Goal: Transaction & Acquisition: Subscribe to service/newsletter

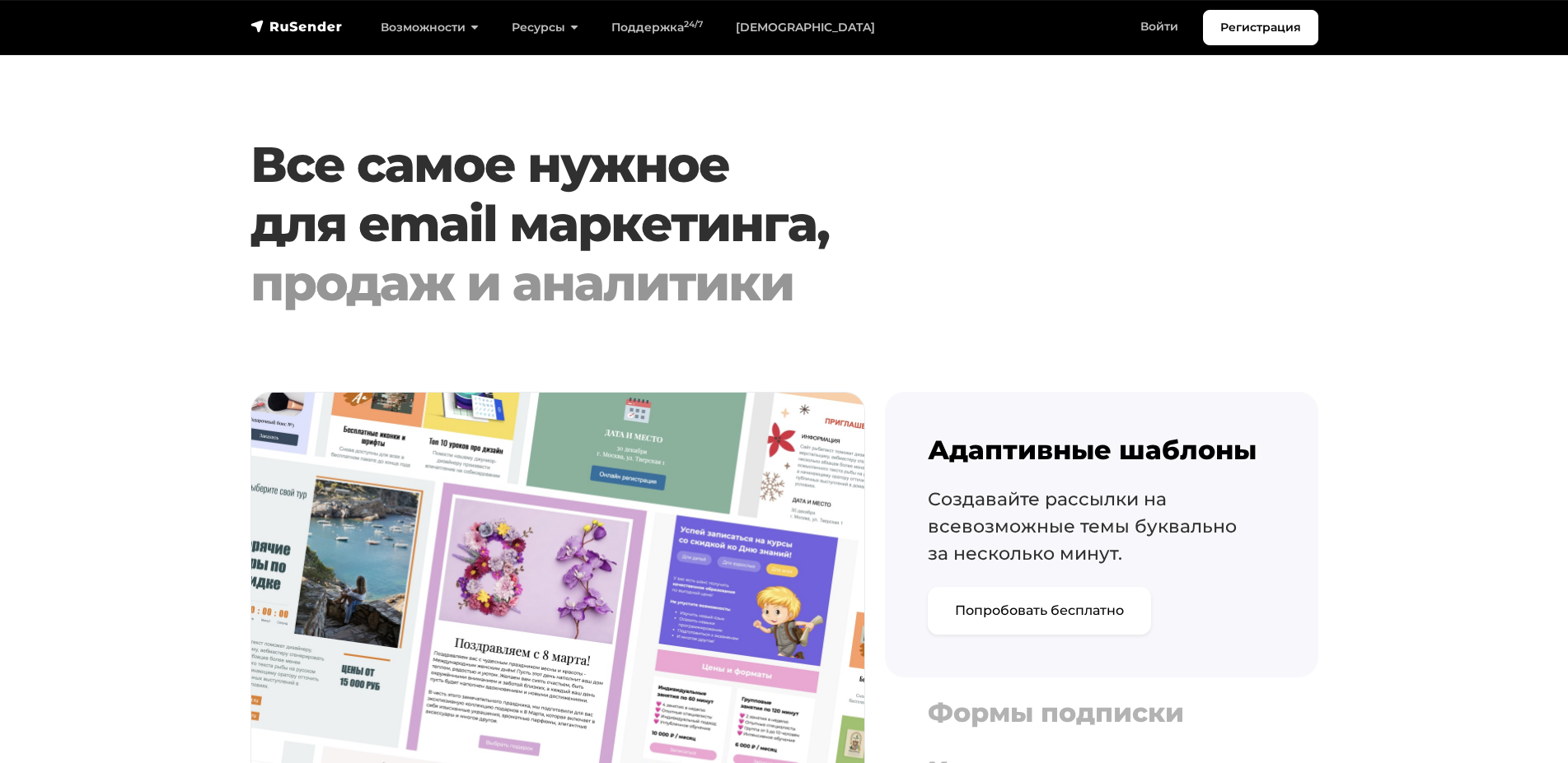
scroll to position [1134, 0]
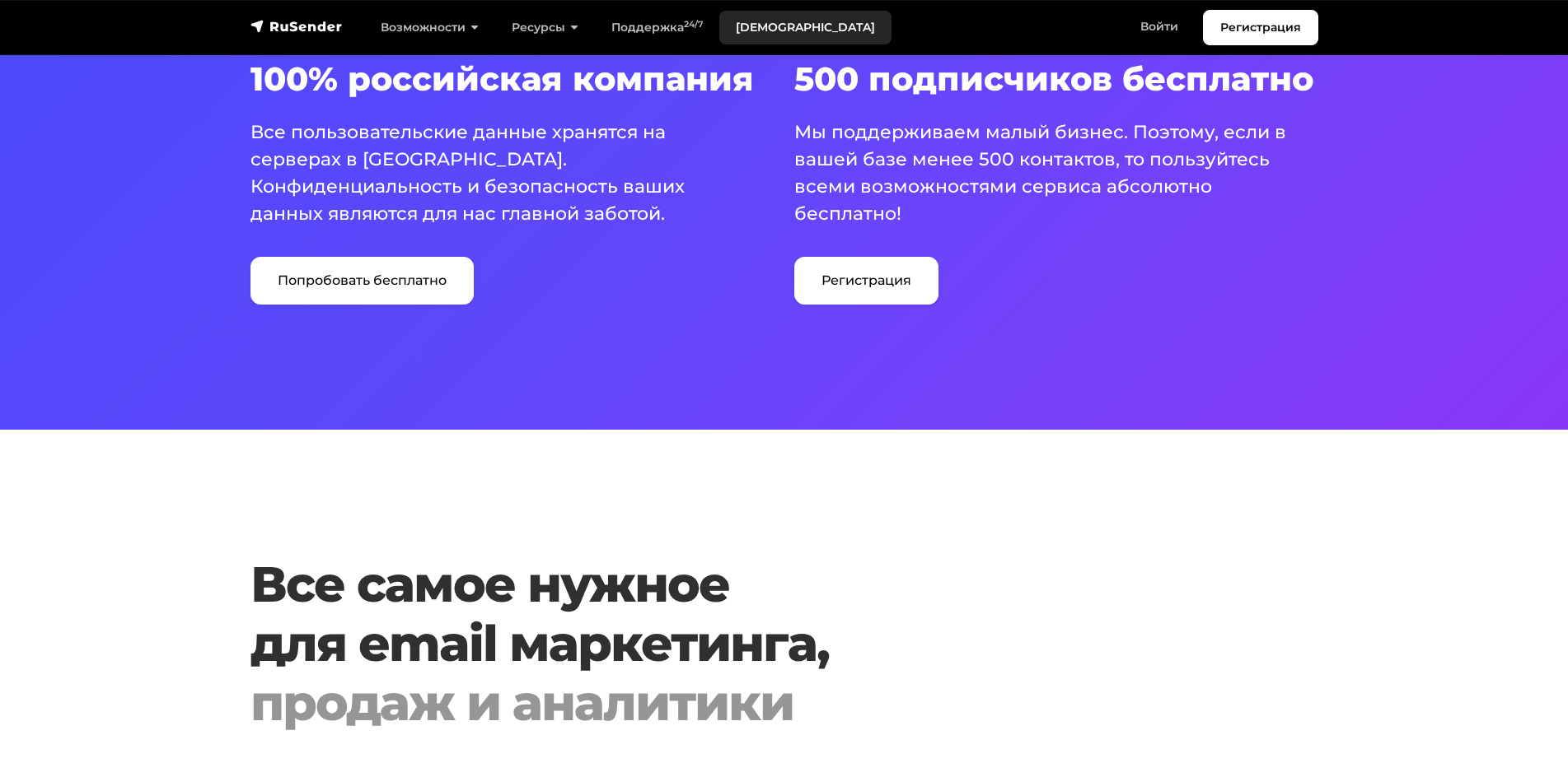
click at [753, 27] on link "[DEMOGRAPHIC_DATA]" at bounding box center [805, 28] width 172 height 34
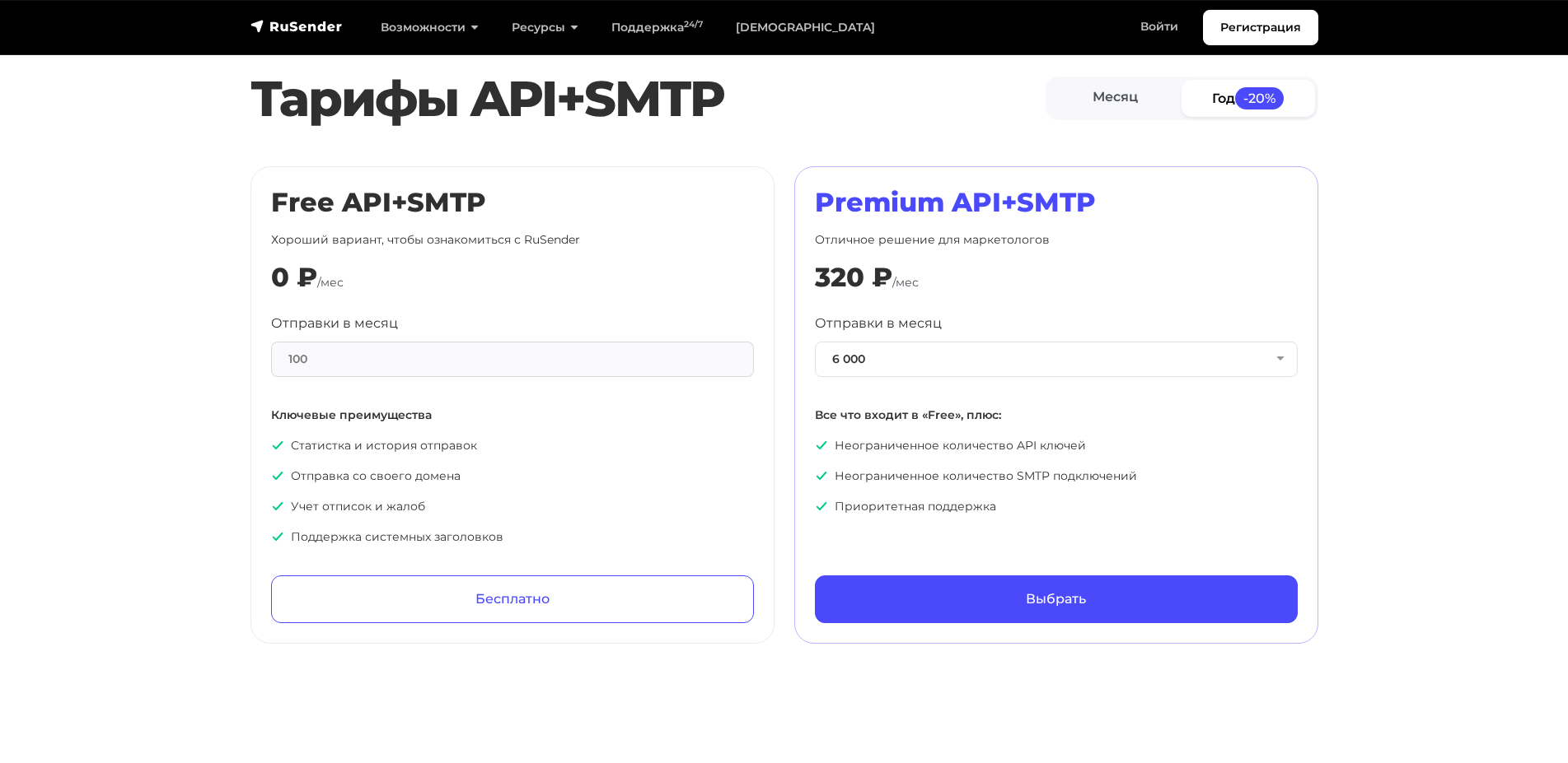
scroll to position [588, 0]
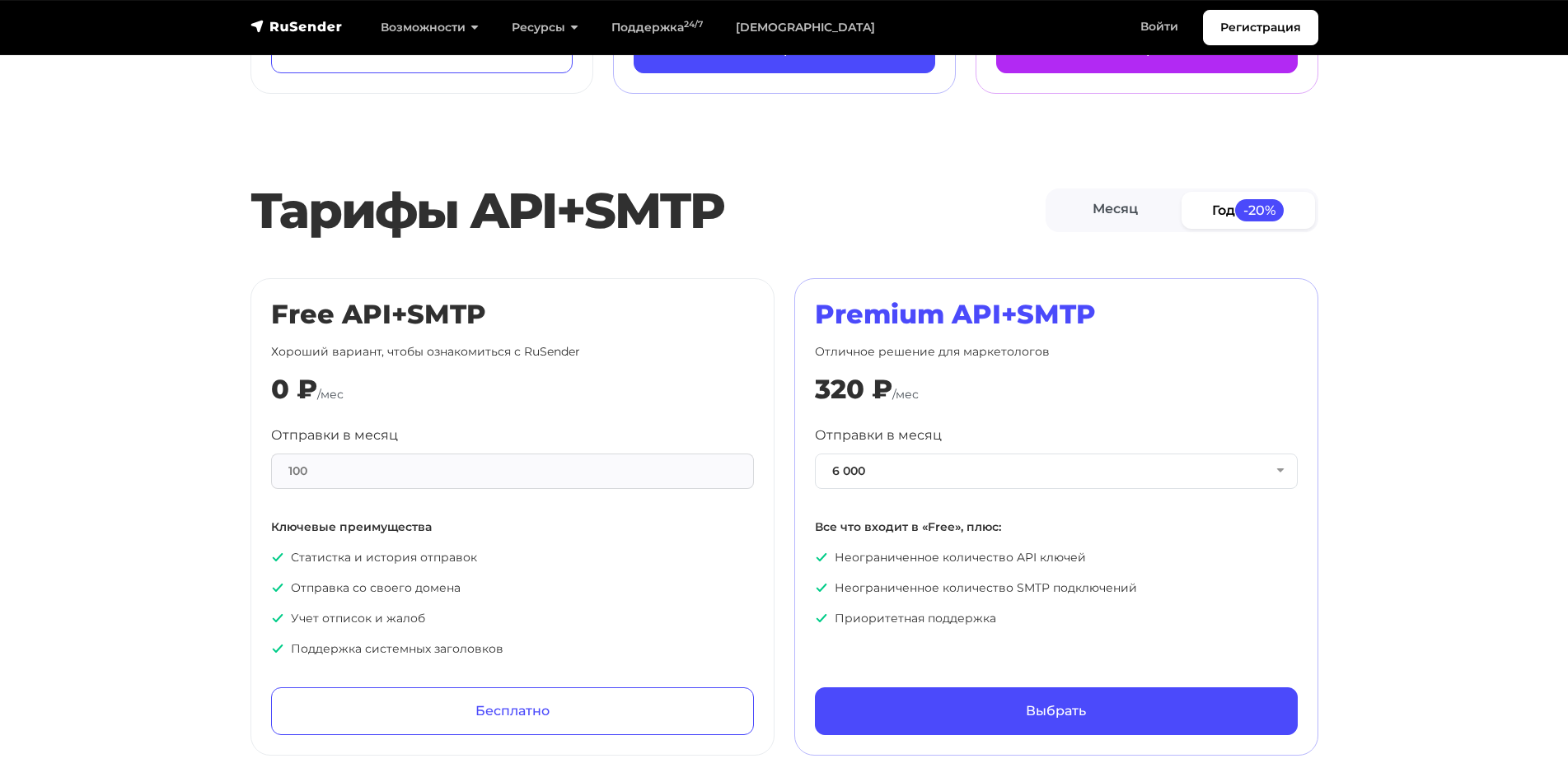
click at [1214, 209] on link "Год -20%" at bounding box center [1248, 210] width 133 height 37
click at [1277, 470] on button "6 000" at bounding box center [1055, 471] width 482 height 35
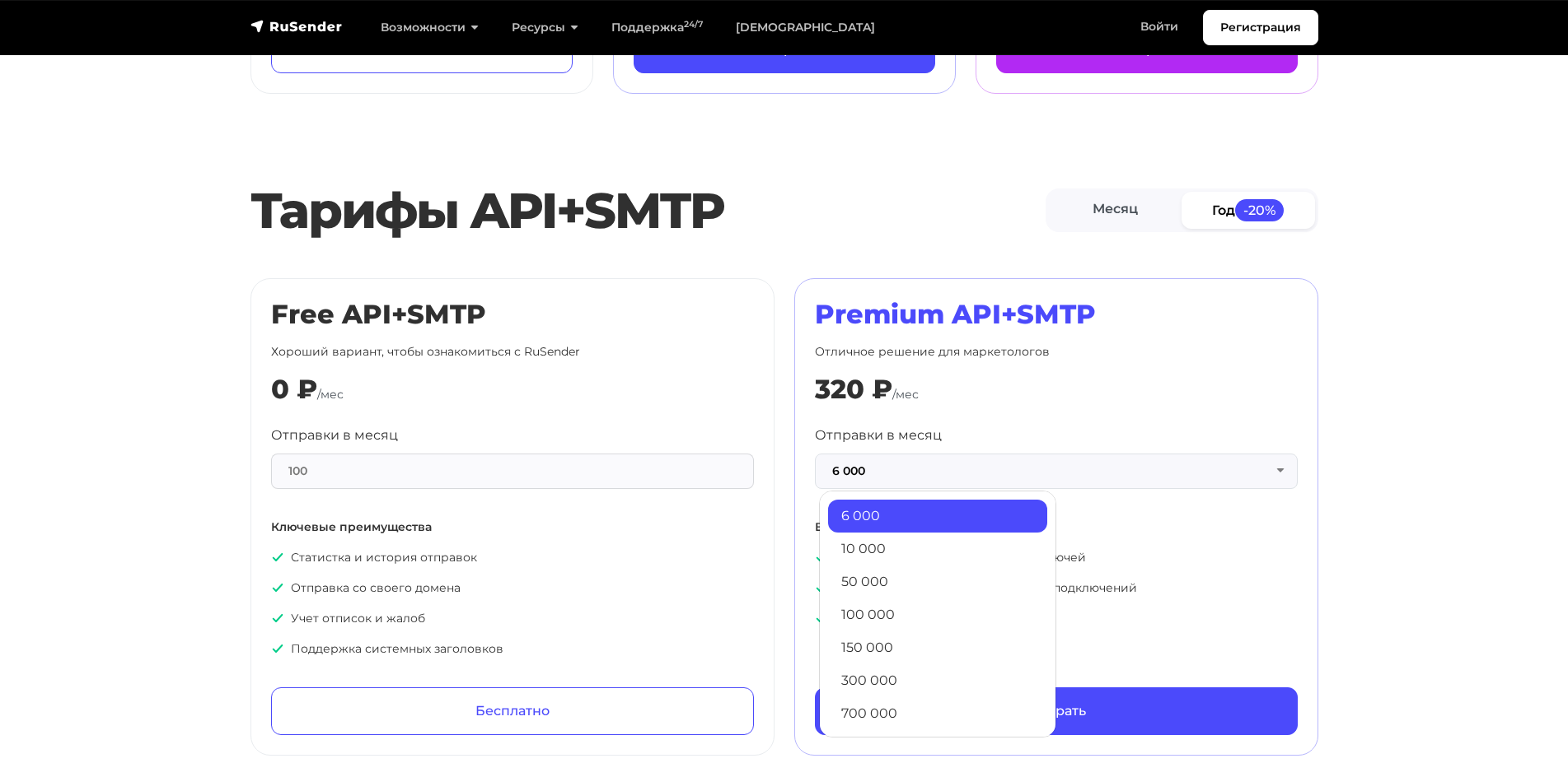
click at [733, 476] on div "100" at bounding box center [512, 471] width 482 height 35
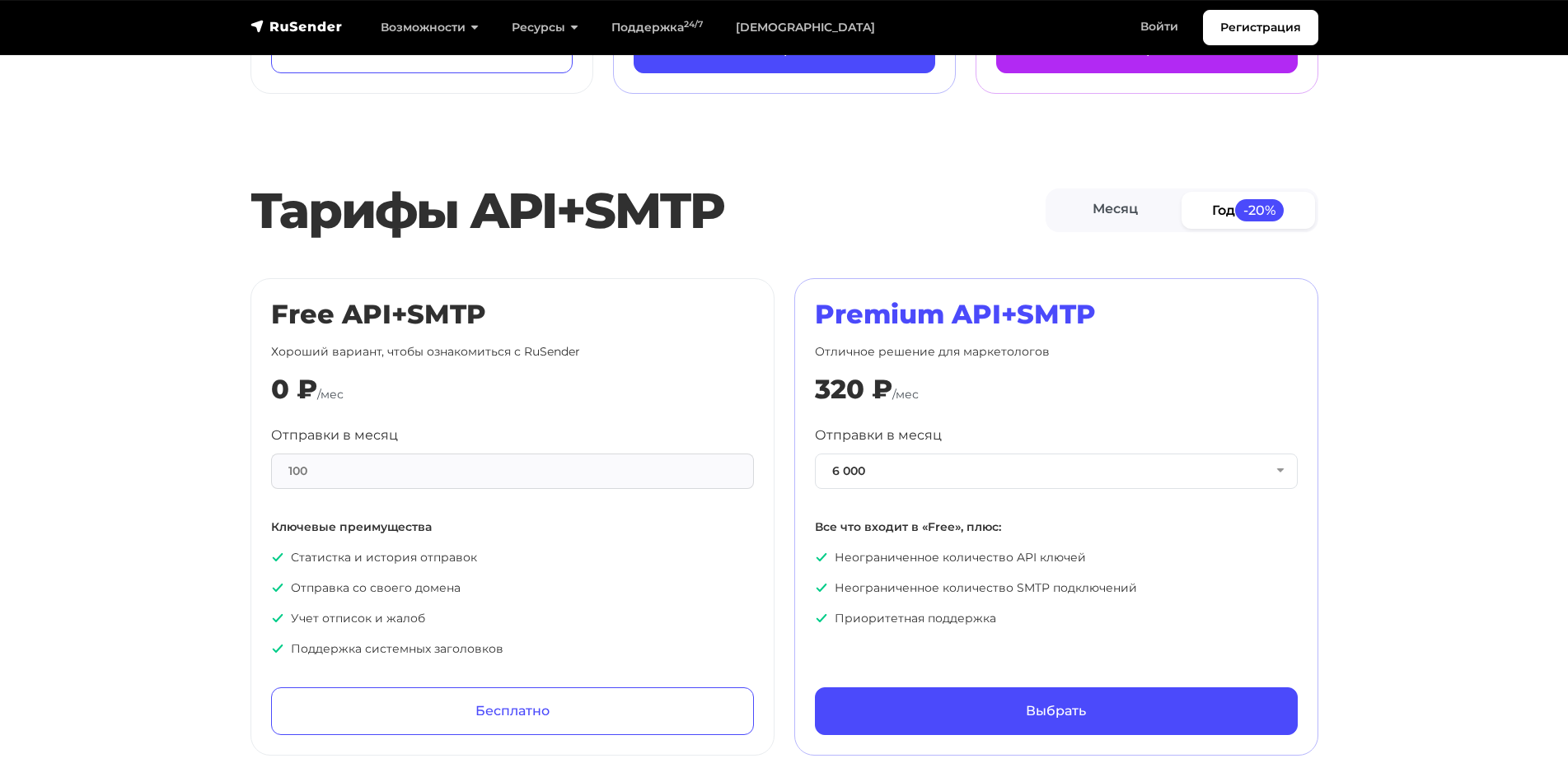
click at [594, 472] on div "100" at bounding box center [512, 471] width 482 height 35
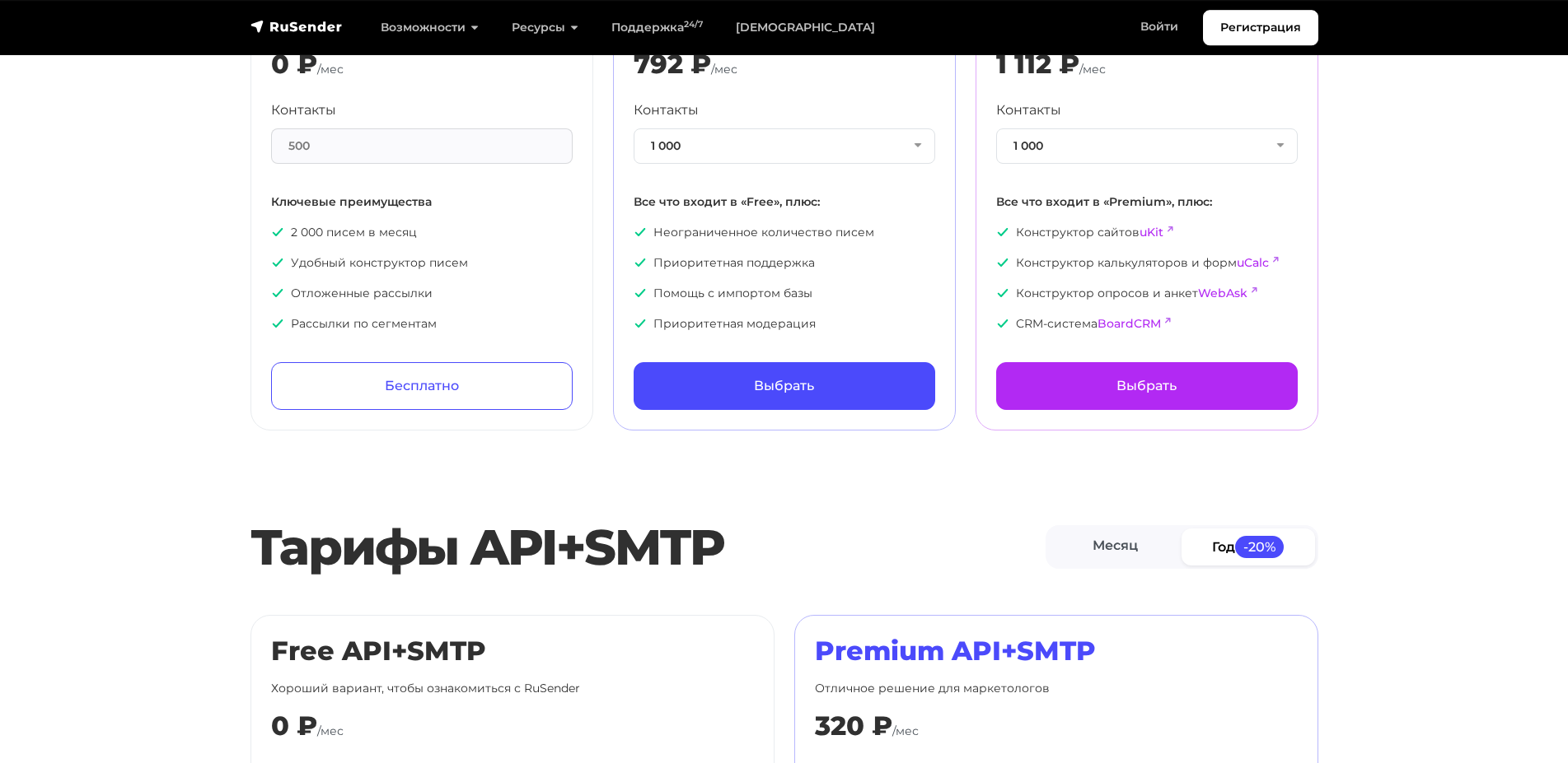
scroll to position [84, 0]
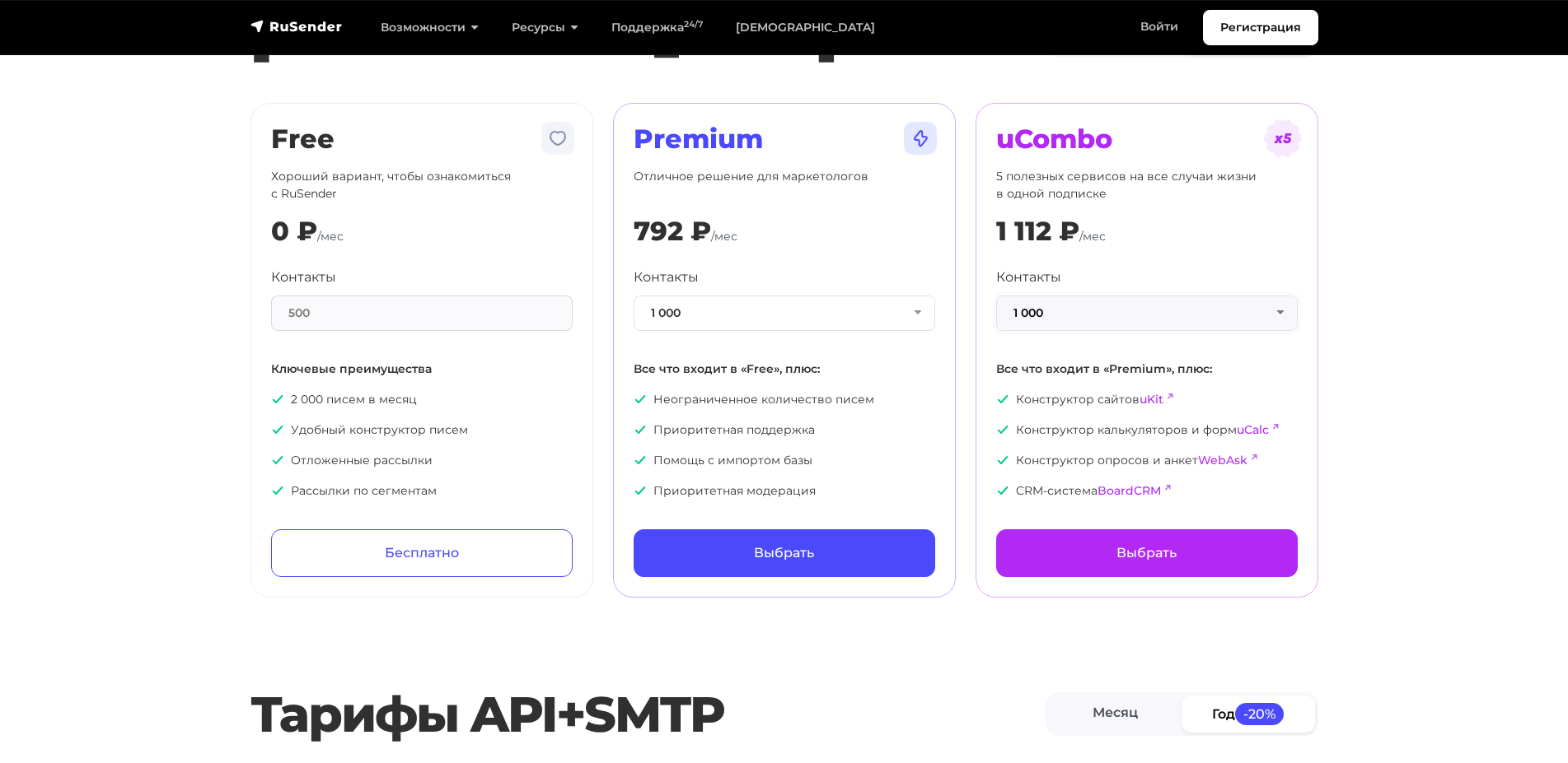
click at [1278, 312] on button "1 000" at bounding box center [1146, 314] width 301 height 35
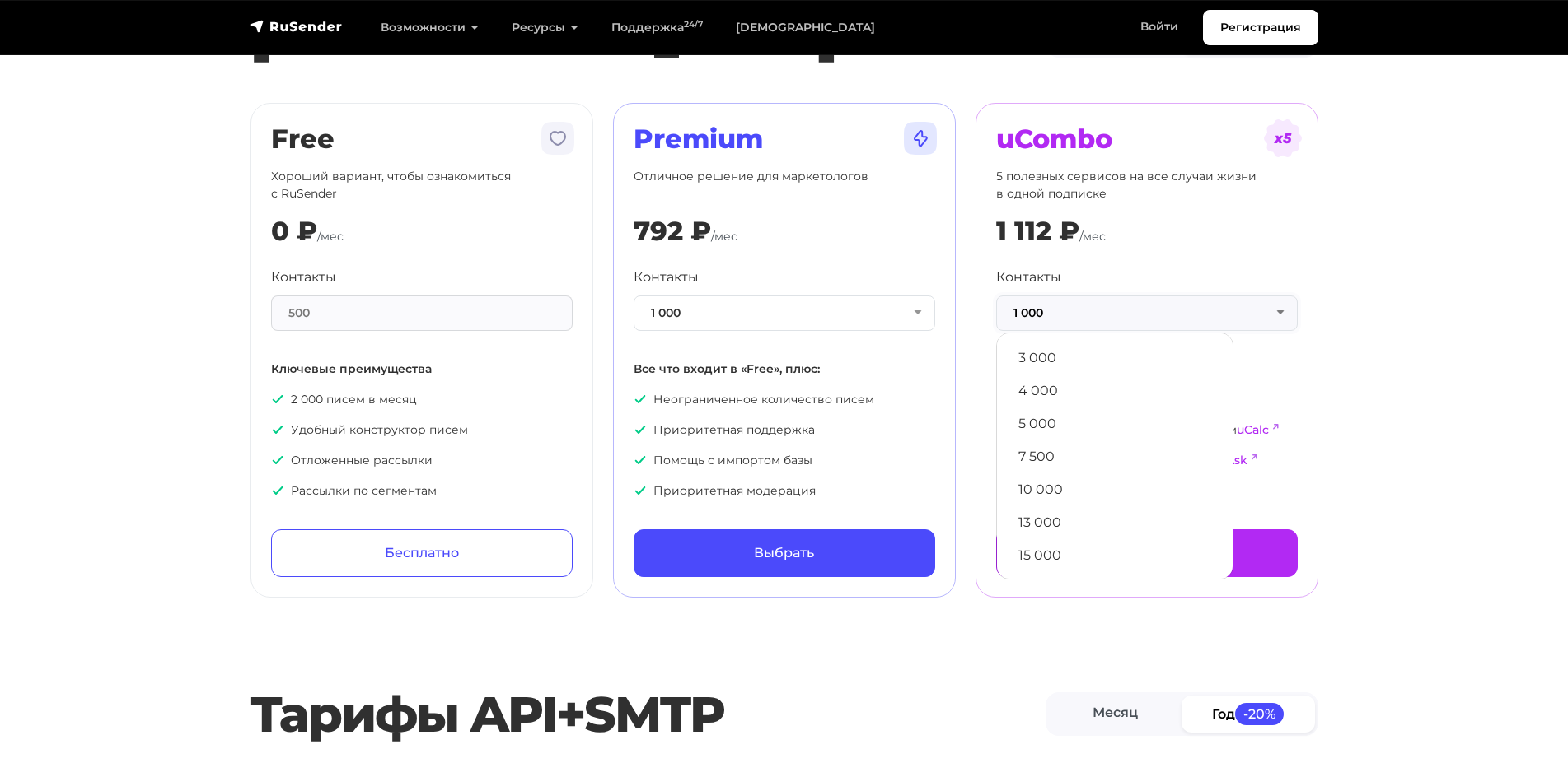
scroll to position [107, 0]
click at [1052, 544] on link "20 000" at bounding box center [1114, 547] width 219 height 33
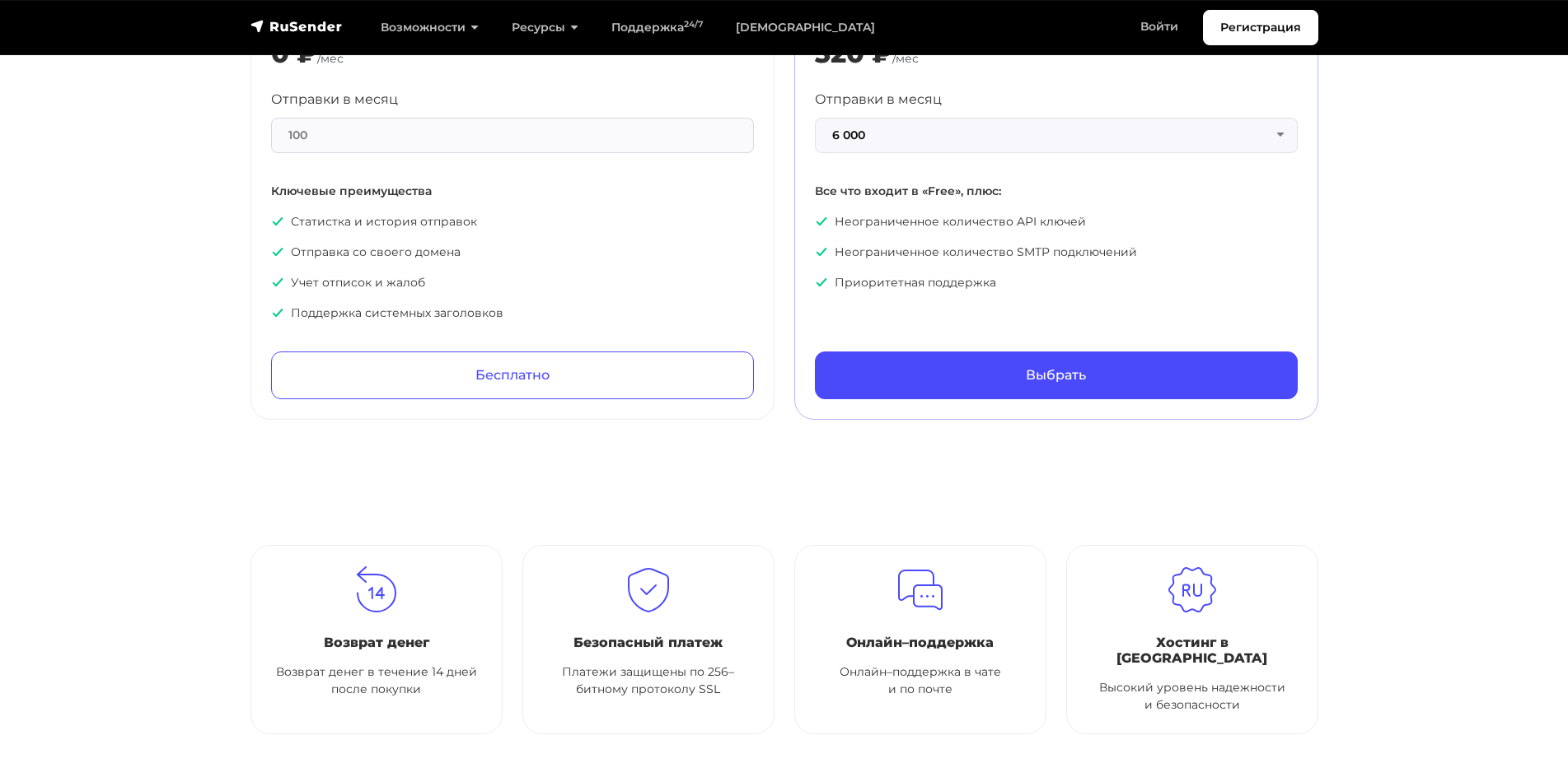
scroll to position [588, 0]
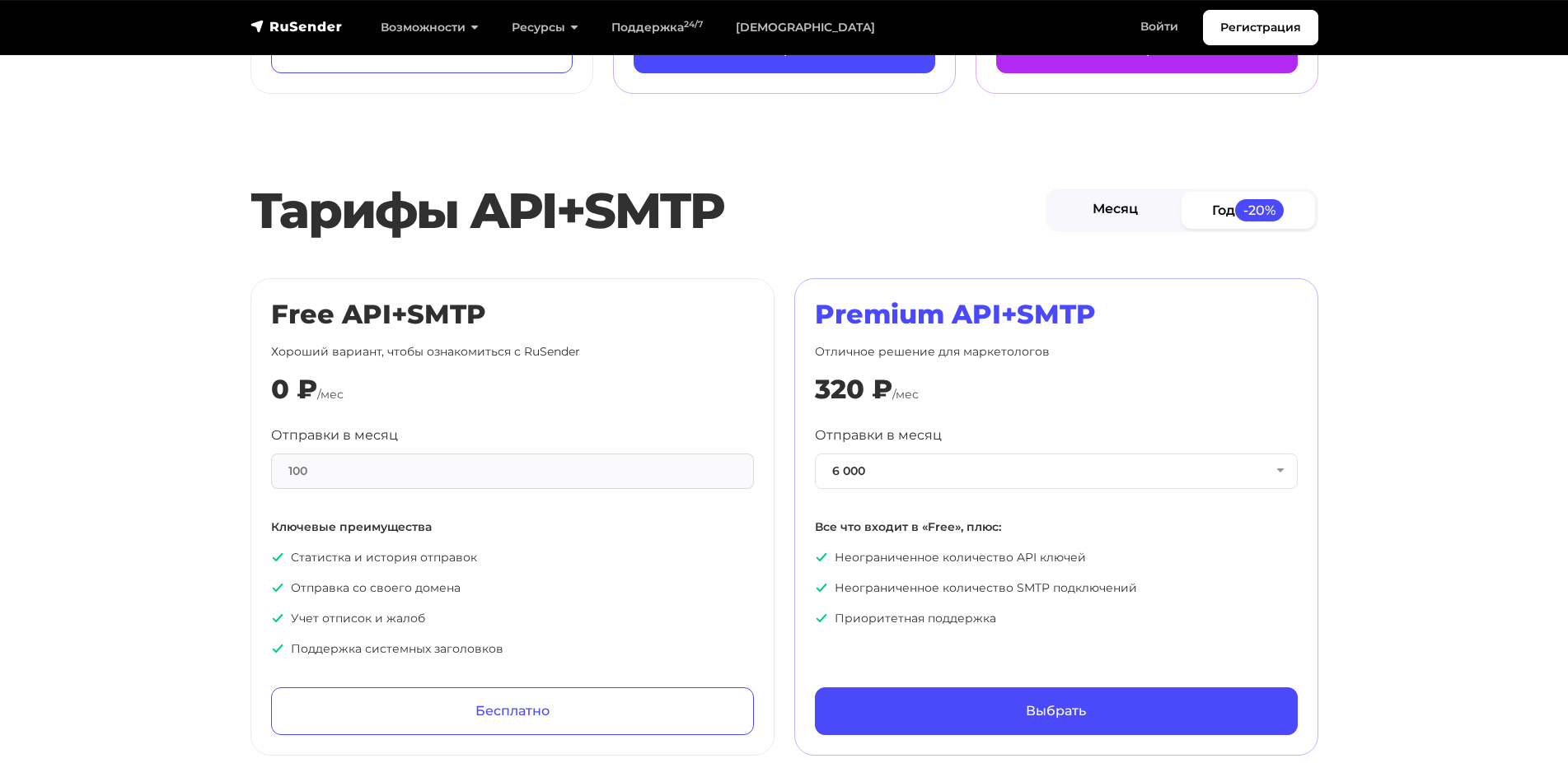
click at [1110, 205] on link "Месяц" at bounding box center [1115, 210] width 133 height 37
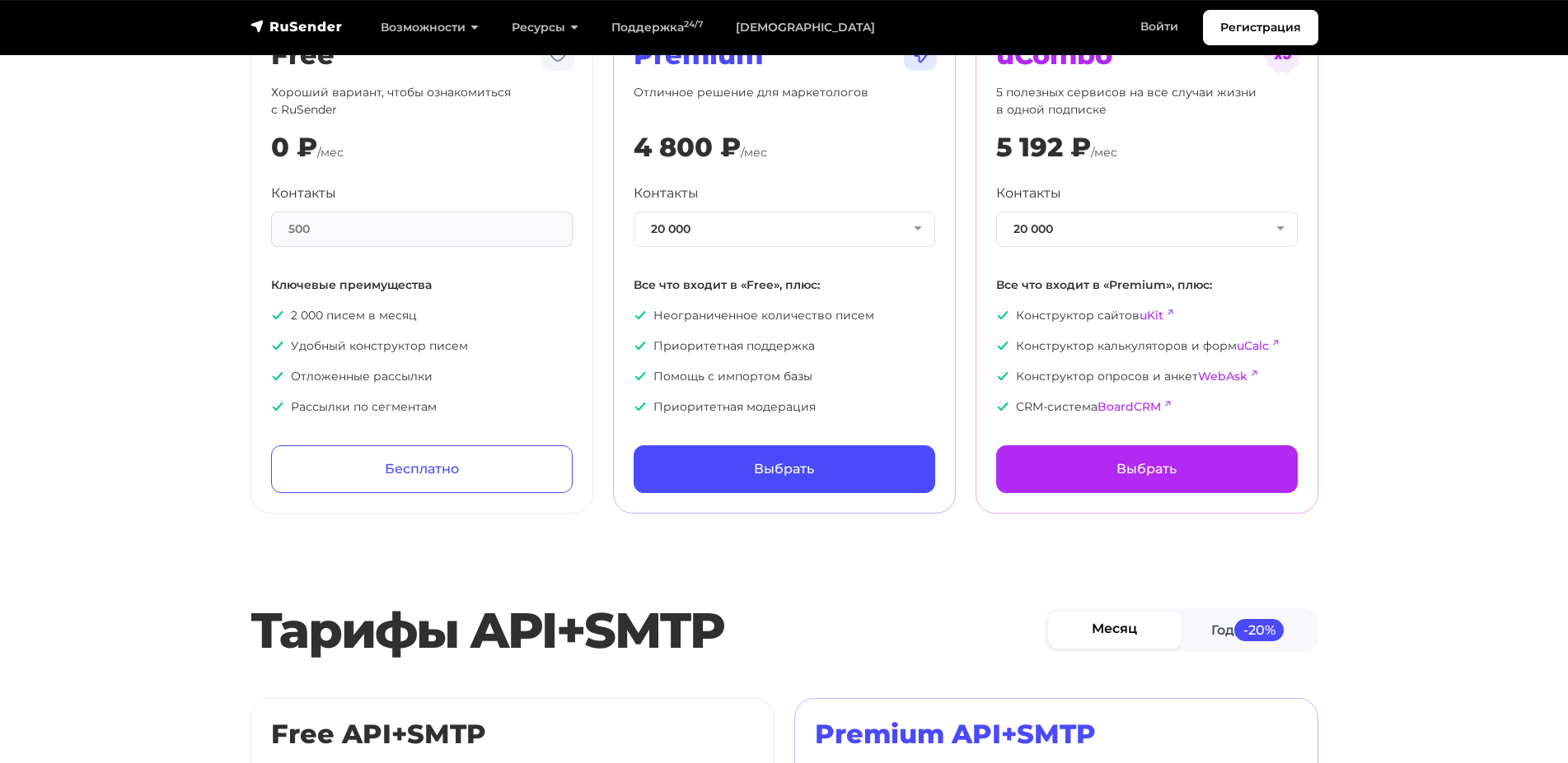
scroll to position [0, 0]
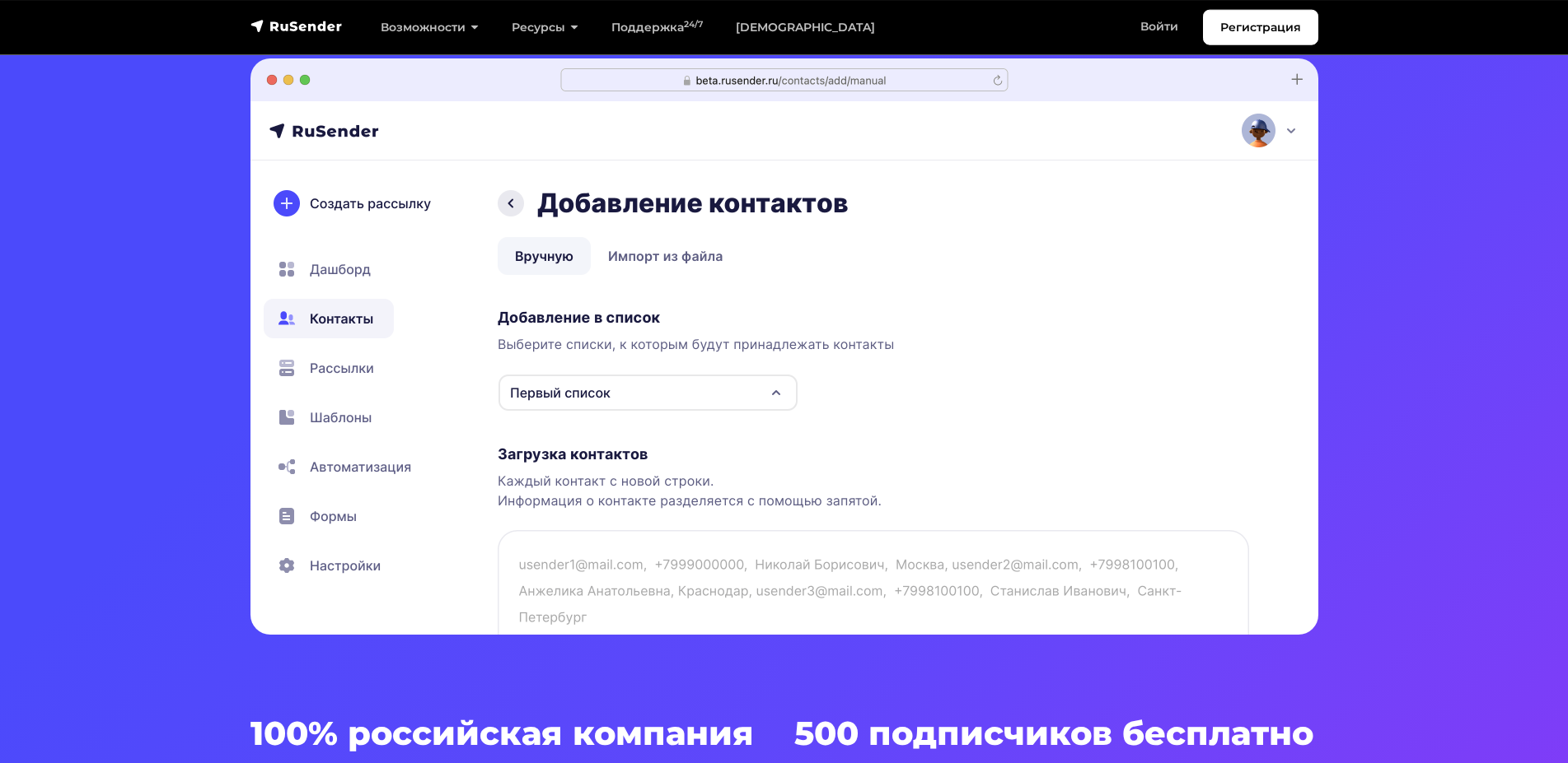
scroll to position [504, 0]
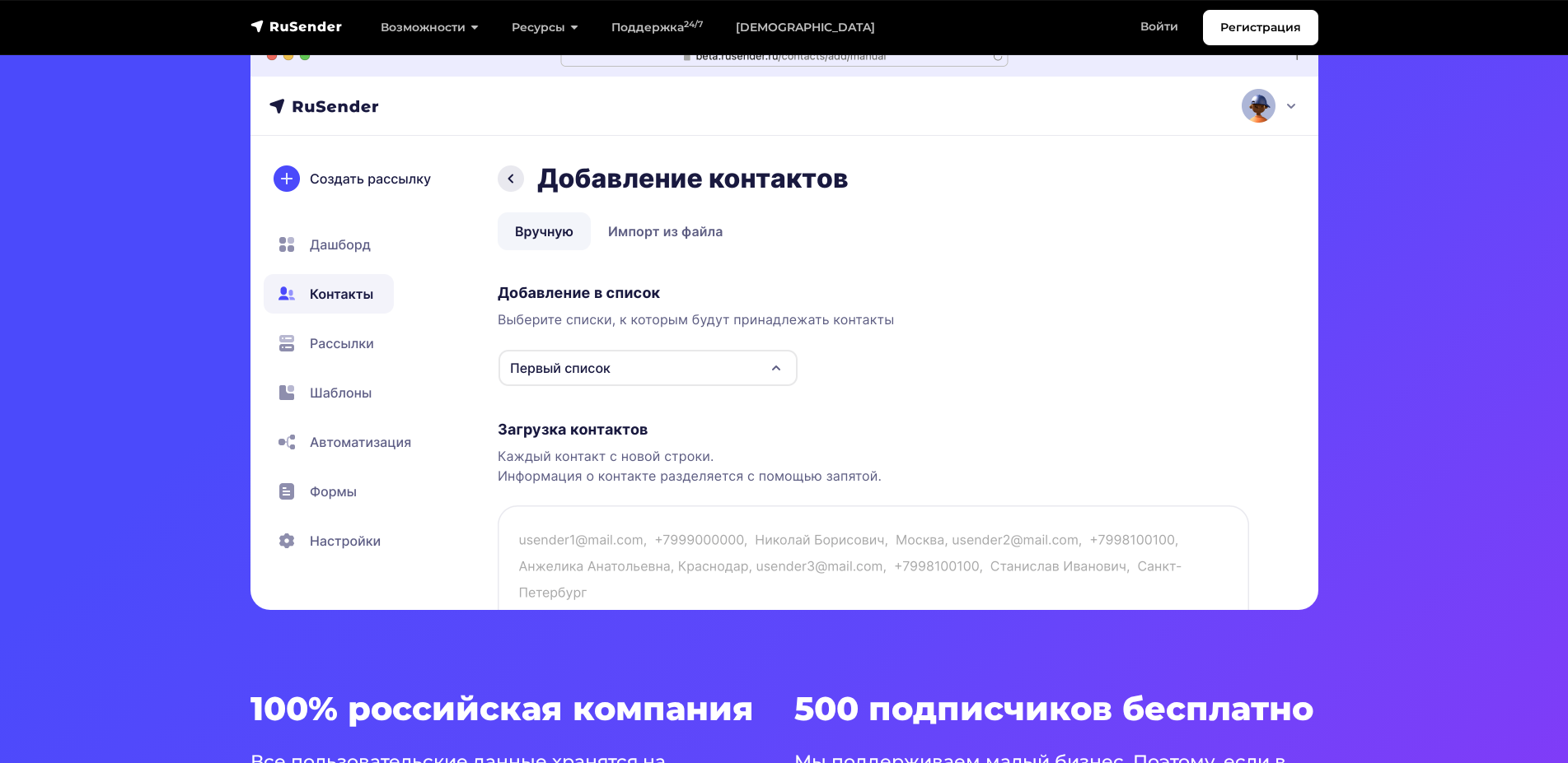
click at [334, 341] on img at bounding box center [784, 321] width 1068 height 576
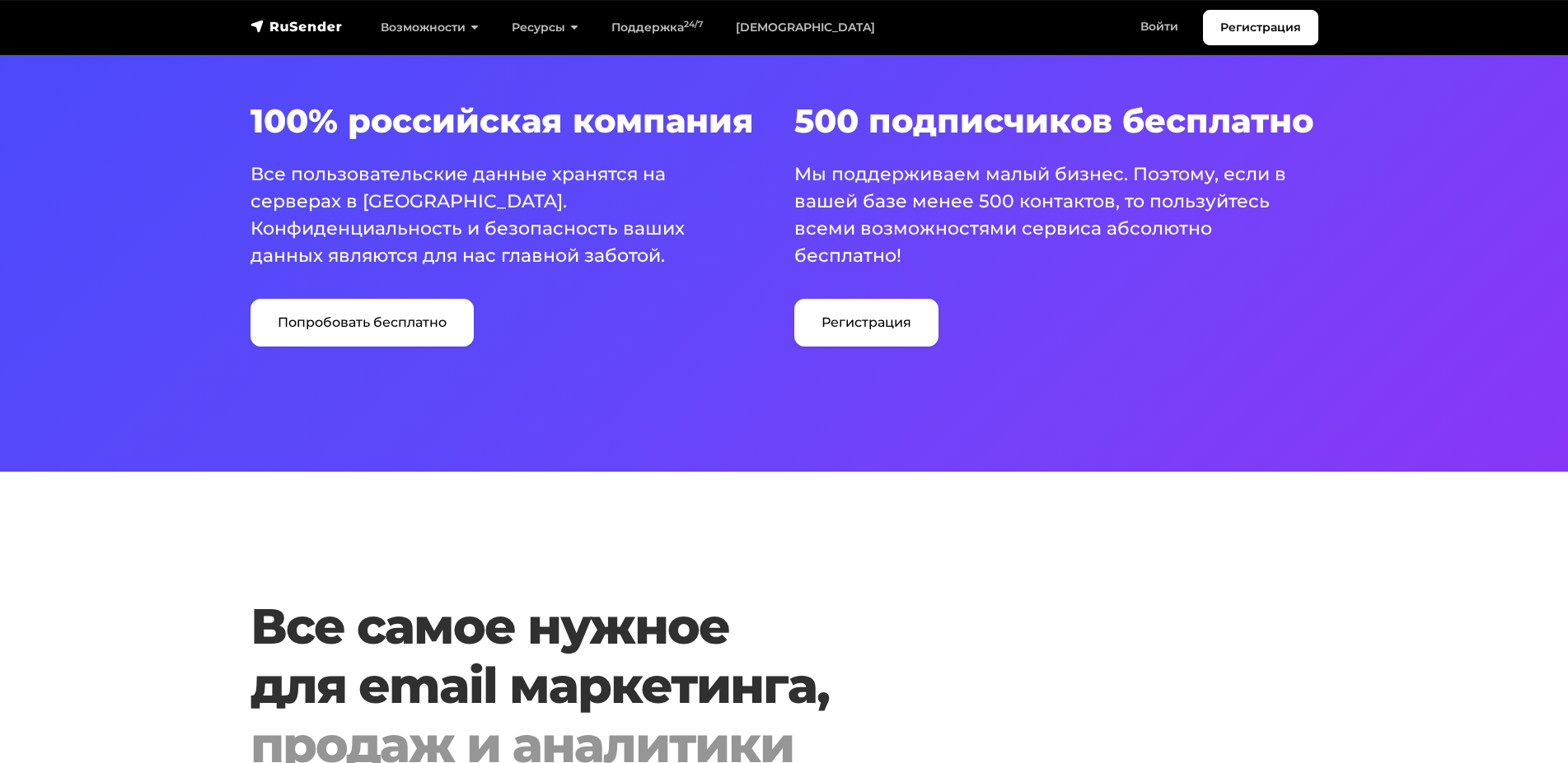
scroll to position [672, 0]
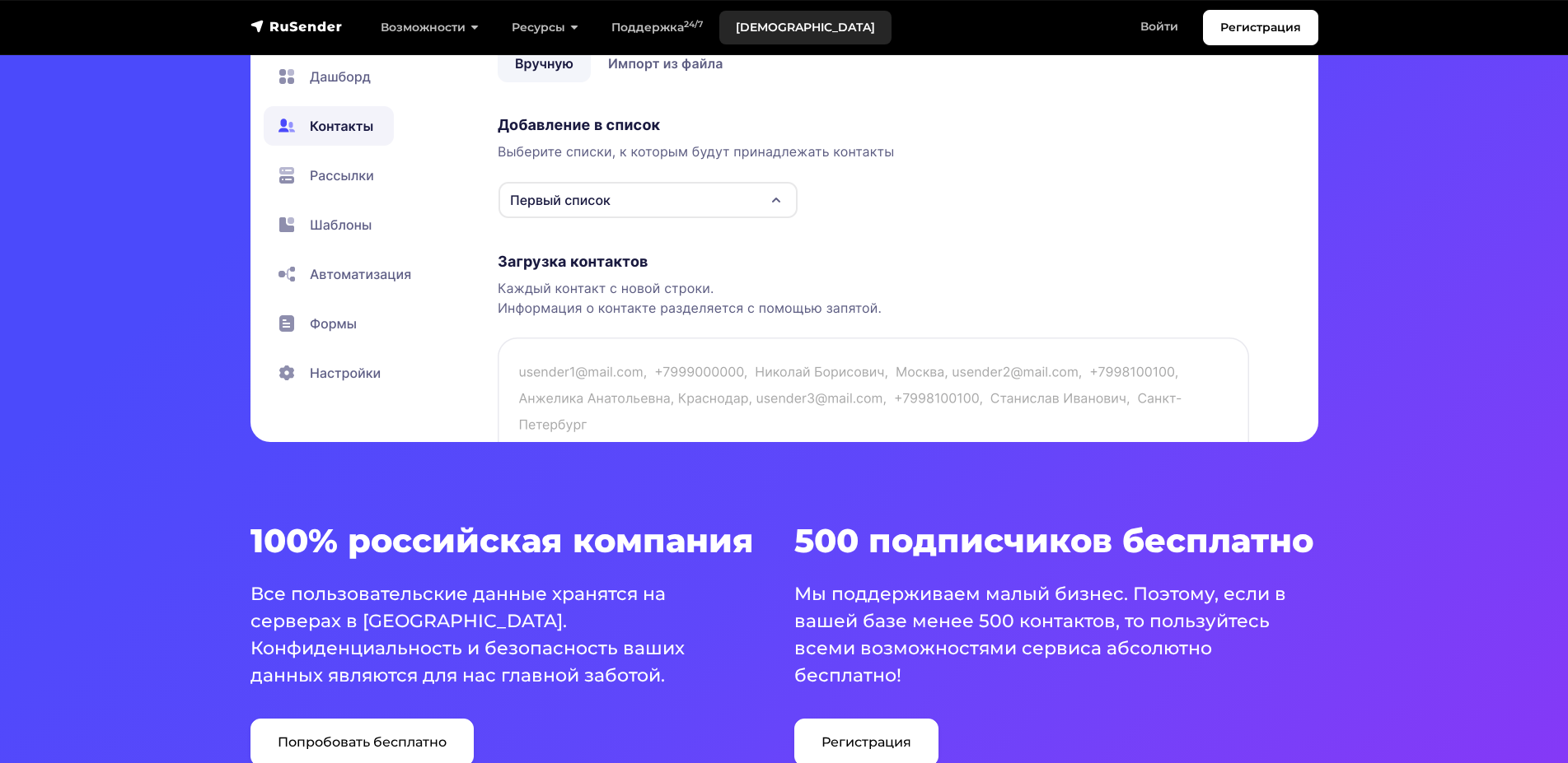
click at [750, 23] on link "[DEMOGRAPHIC_DATA]" at bounding box center [805, 28] width 172 height 34
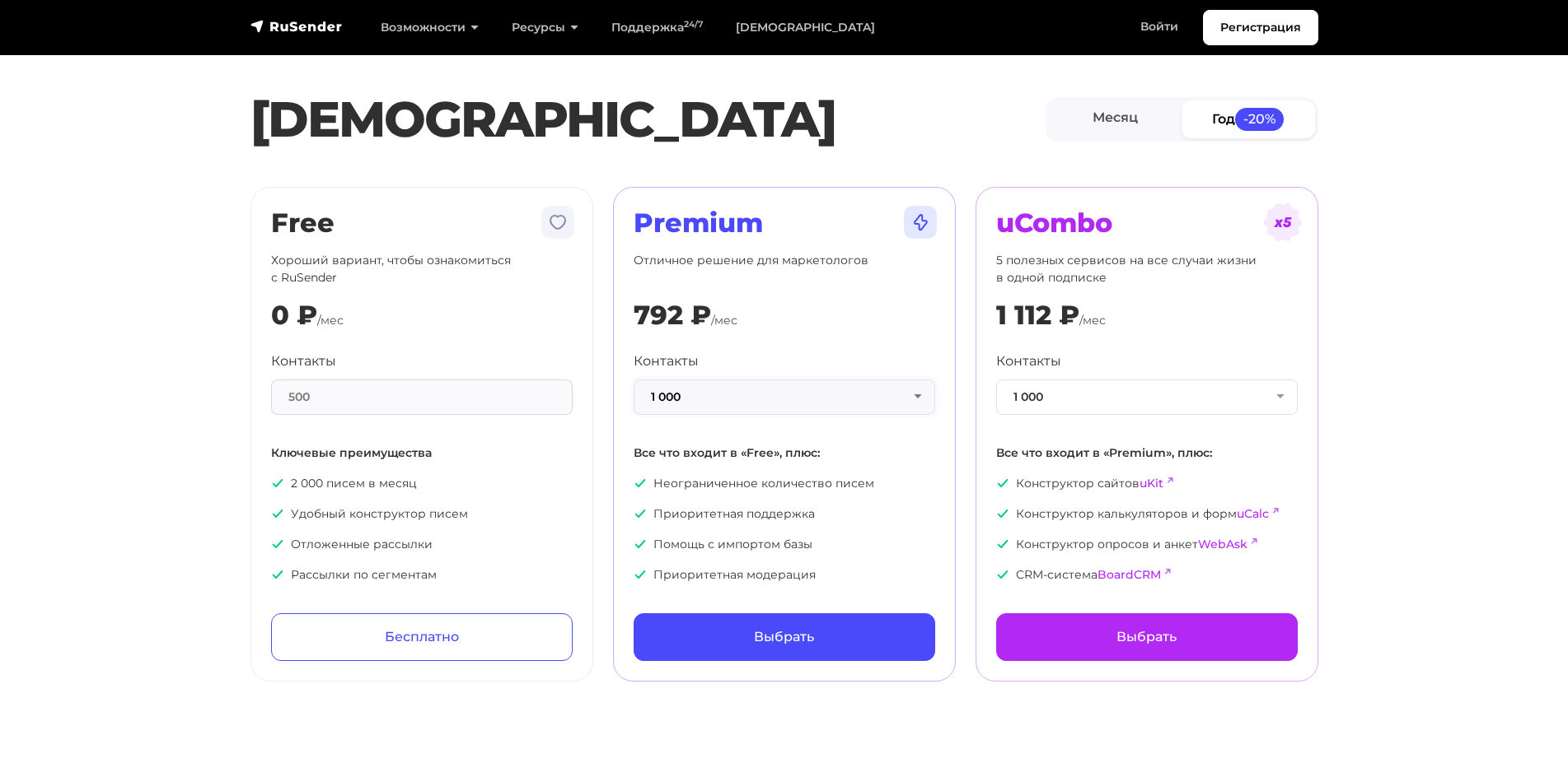
click at [918, 397] on button "1 000" at bounding box center [784, 397] width 301 height 35
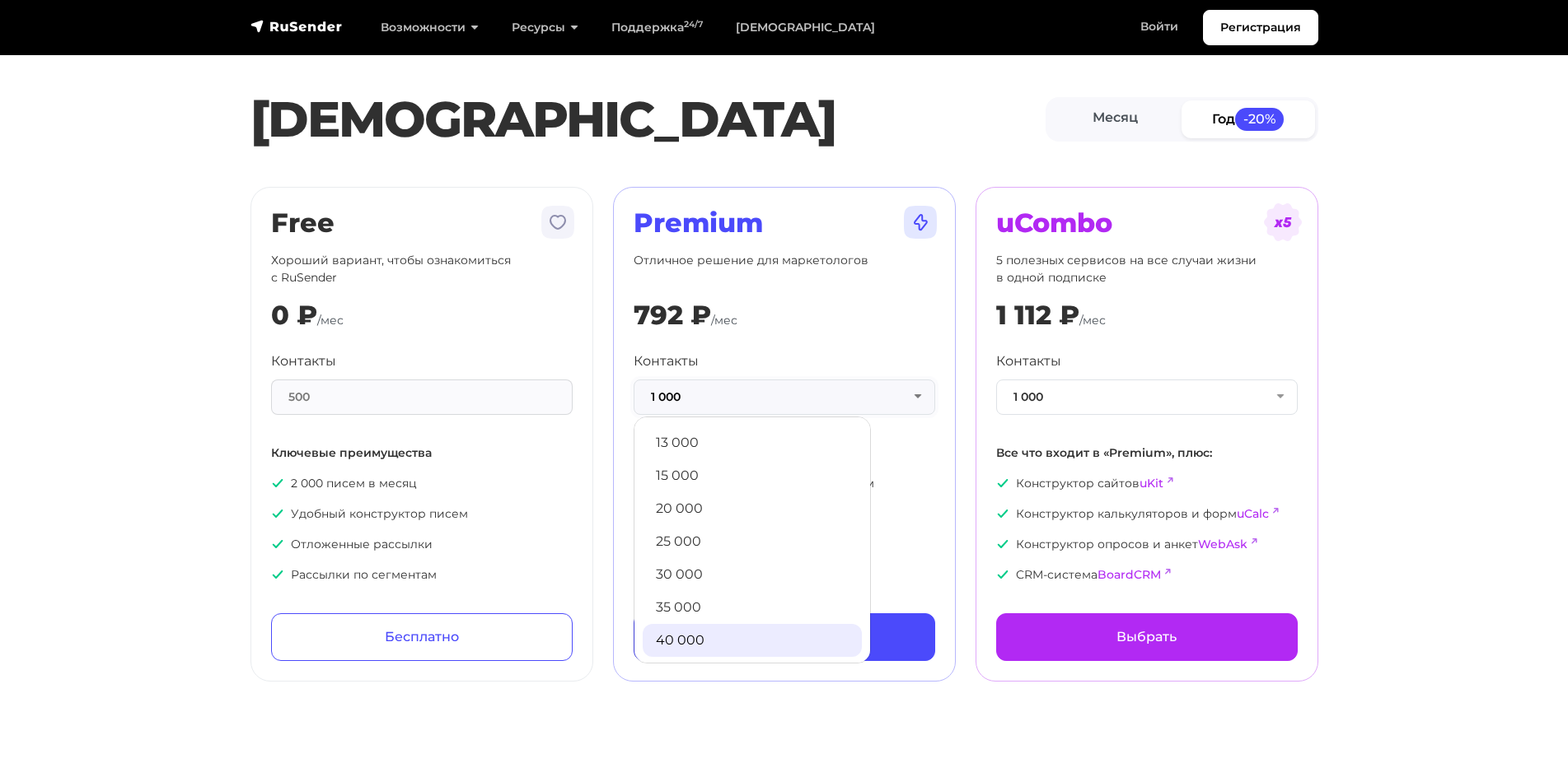
scroll to position [252, 0]
click at [739, 482] on link "20 000" at bounding box center [752, 486] width 219 height 33
